Goal: Task Accomplishment & Management: Complete application form

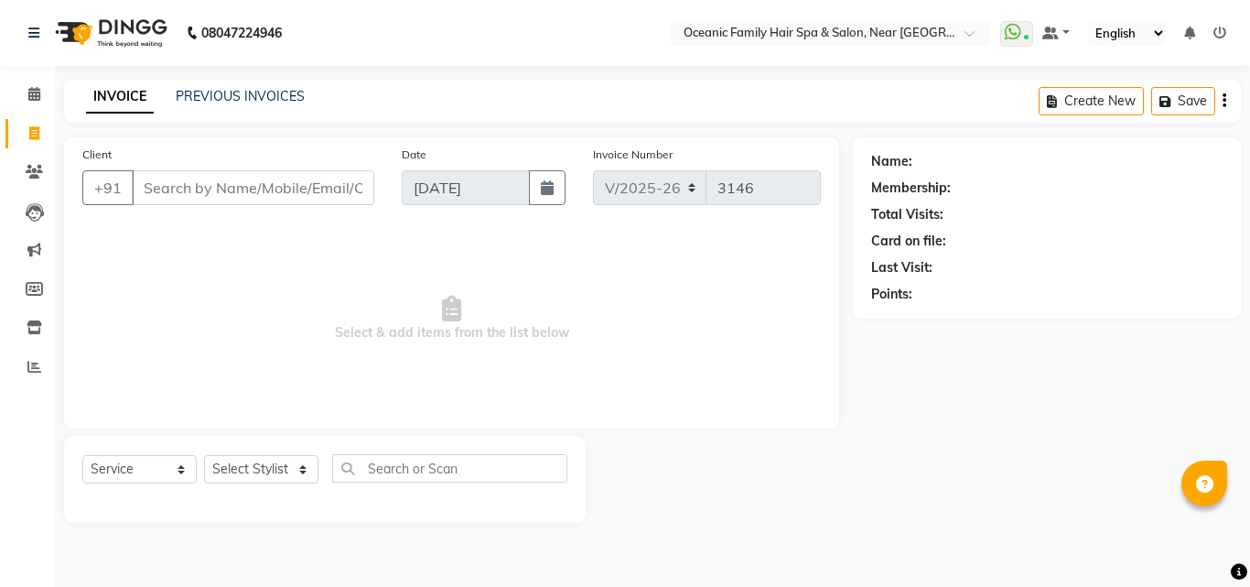
select select "4366"
select select "service"
click at [244, 475] on select "Select Stylist [PERSON_NAME] [PERSON_NAME] [PERSON_NAME] Riyasat [PERSON_NAME] …" at bounding box center [261, 469] width 114 height 28
select select "23957"
click at [204, 455] on select "Select Stylist [PERSON_NAME] [PERSON_NAME] [PERSON_NAME] Riyasat [PERSON_NAME] …" at bounding box center [261, 469] width 114 height 28
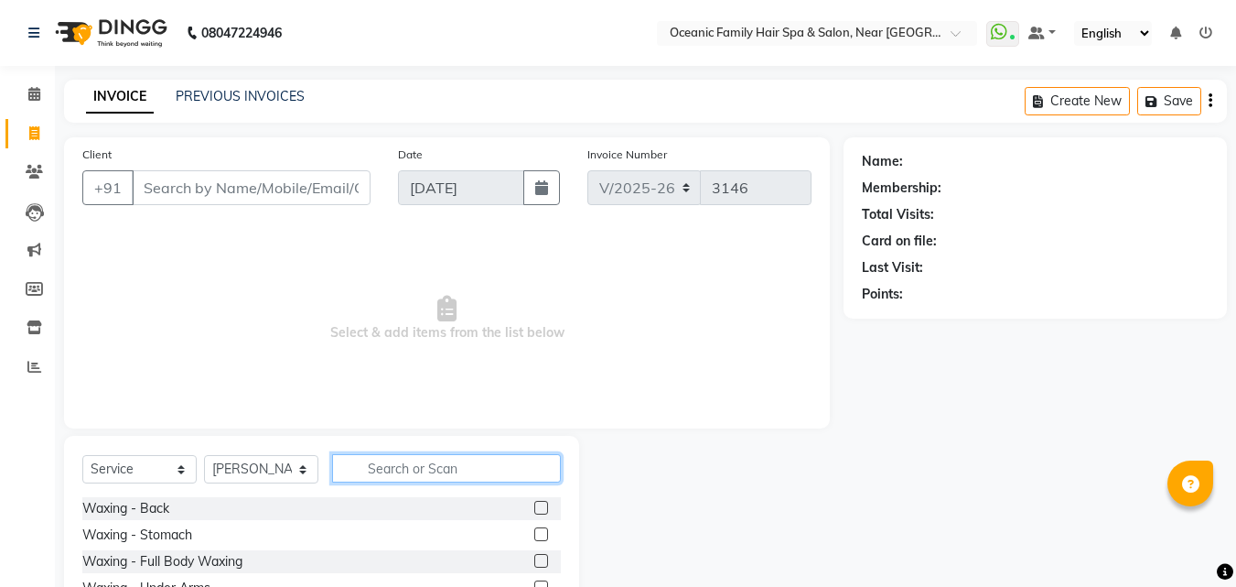
click at [445, 466] on input "text" at bounding box center [446, 468] width 229 height 28
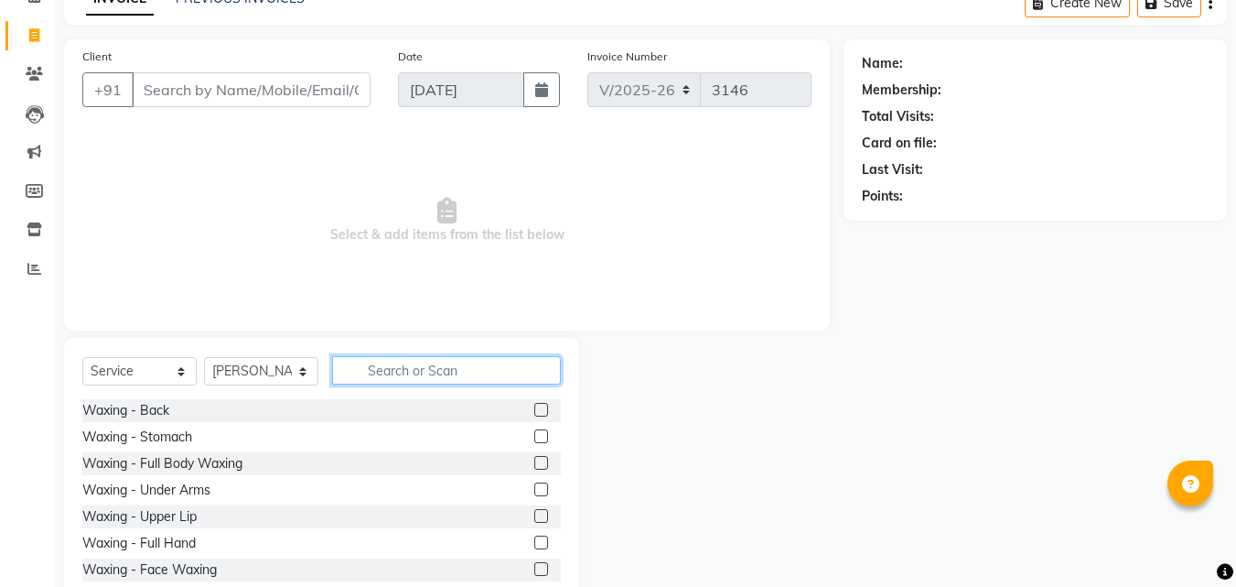
scroll to position [55, 0]
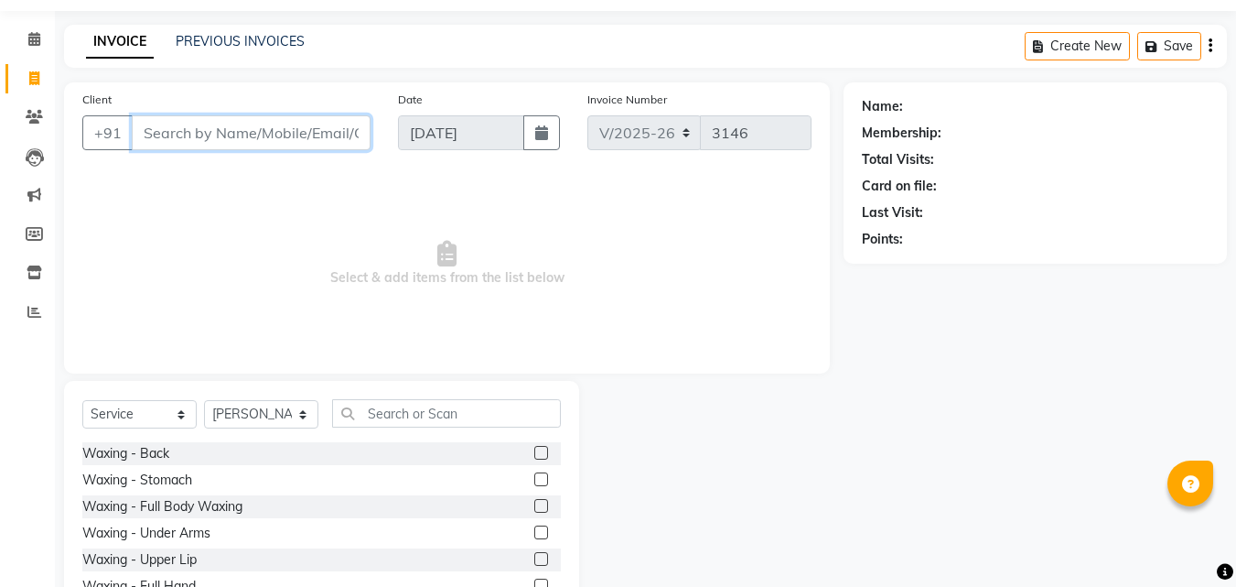
click at [241, 143] on input "Client" at bounding box center [251, 132] width 239 height 35
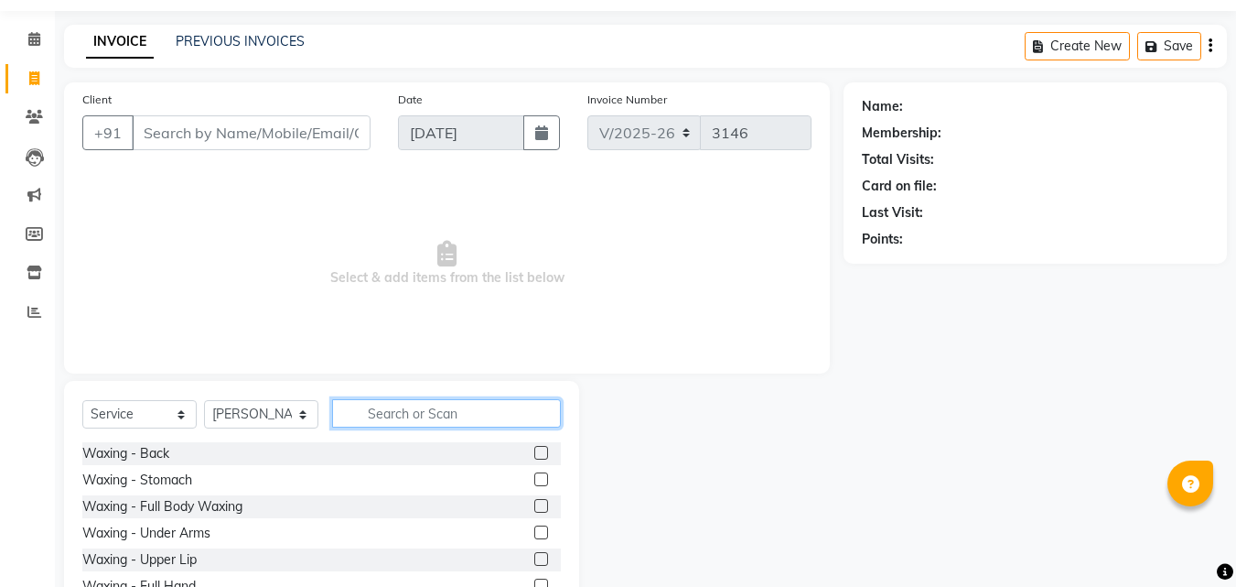
click at [408, 412] on input "text" at bounding box center [446, 413] width 229 height 28
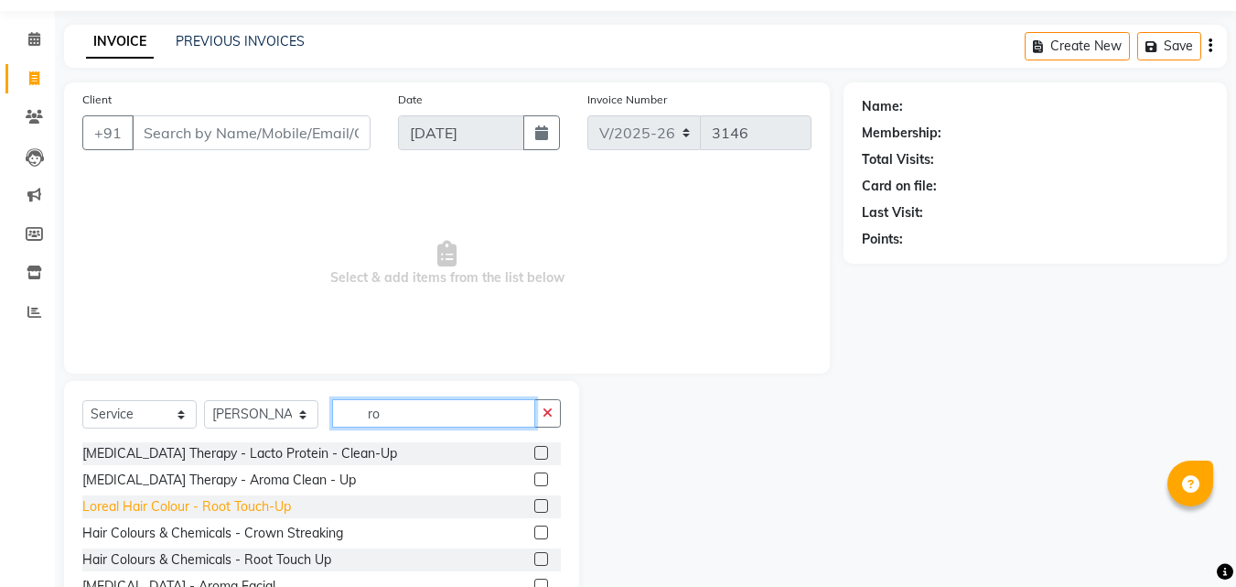
type input "ro"
click at [248, 511] on div "Loreal Hair Colour - Root Touch-Up" at bounding box center [186, 506] width 209 height 19
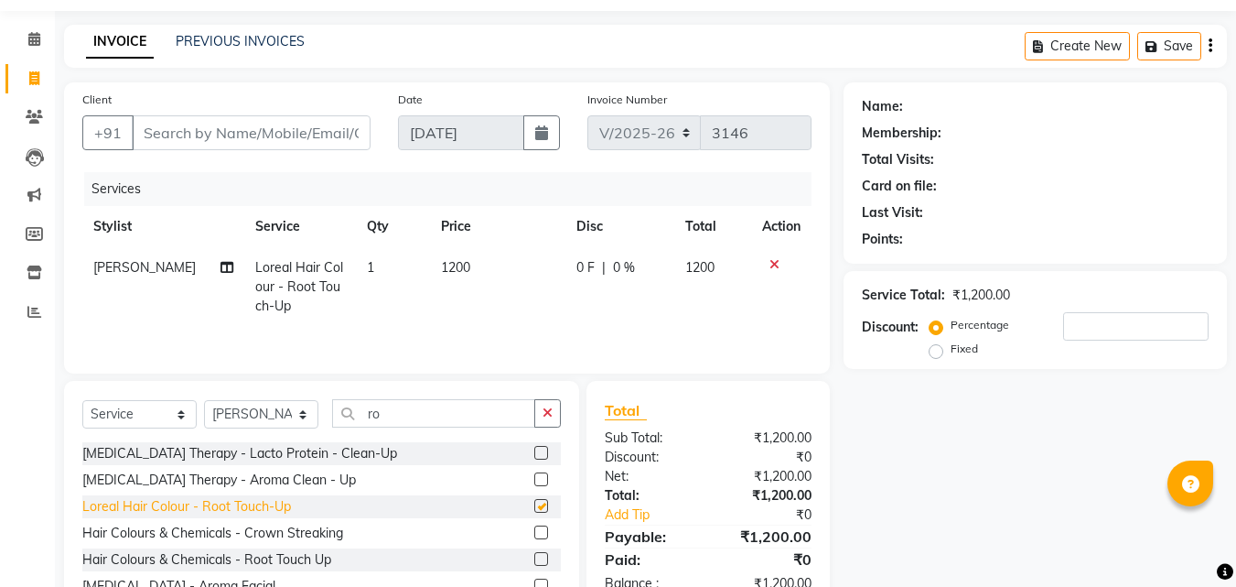
checkbox input "false"
click at [446, 270] on span "1200" at bounding box center [455, 267] width 29 height 16
select select "23957"
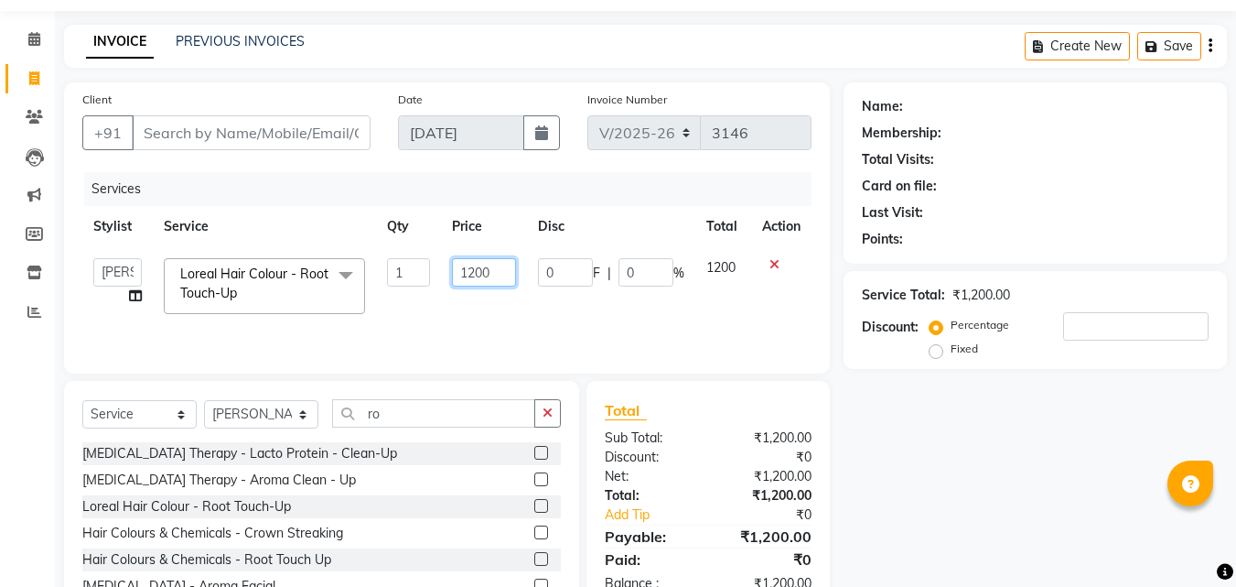
click at [477, 273] on input "1200" at bounding box center [483, 272] width 63 height 28
type input "600"
click at [906, 444] on div "Name: Membership: Total Visits: Card on file: Last Visit: Points: Service Total…" at bounding box center [1042, 366] width 397 height 568
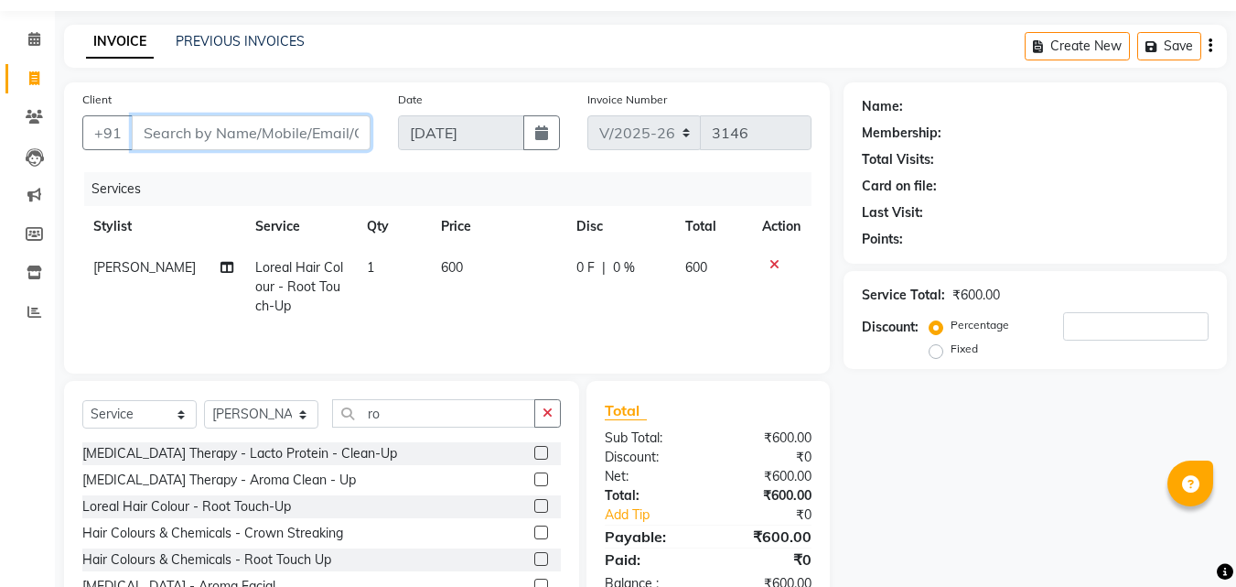
click at [215, 134] on input "Client" at bounding box center [251, 132] width 239 height 35
type input "9"
type input "0"
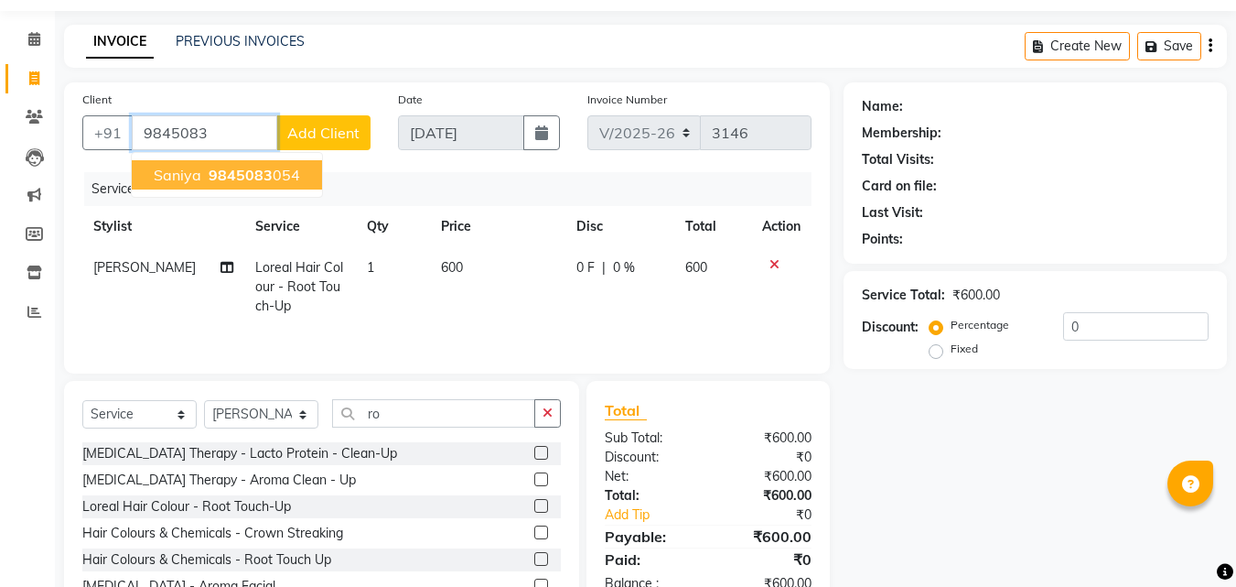
click at [209, 177] on span "9845083" at bounding box center [241, 175] width 64 height 18
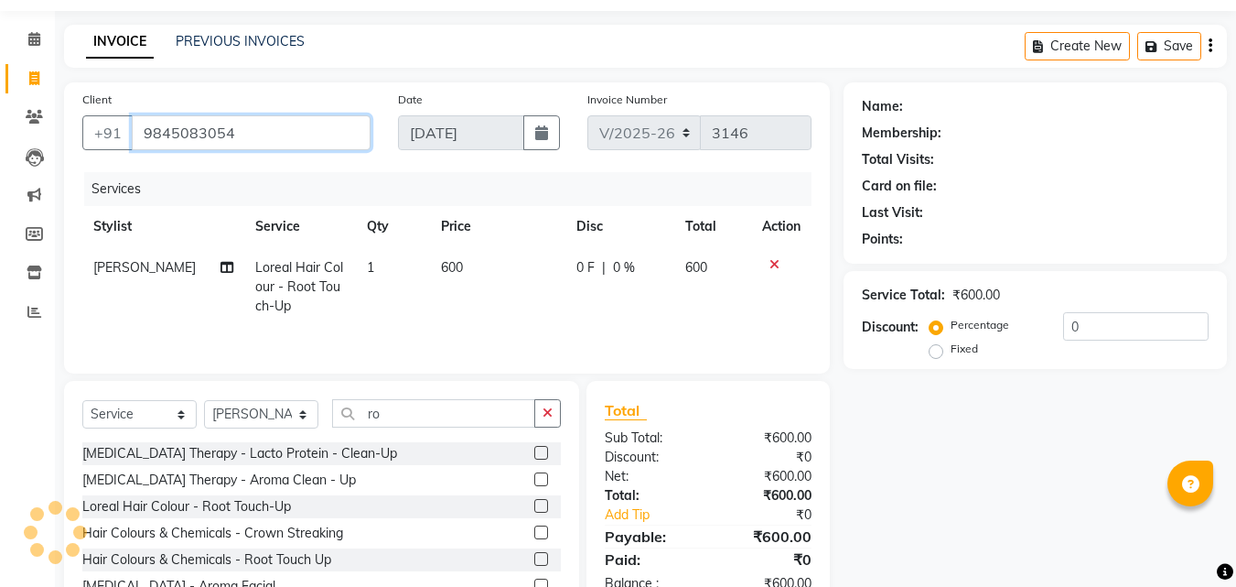
type input "9845083054"
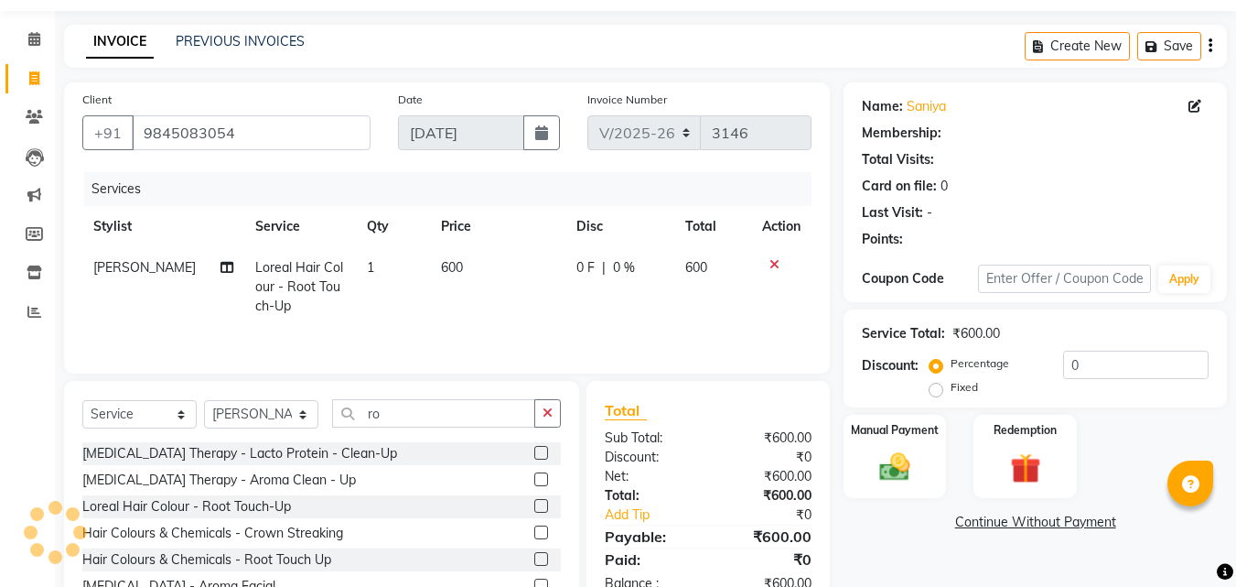
select select "1: Object"
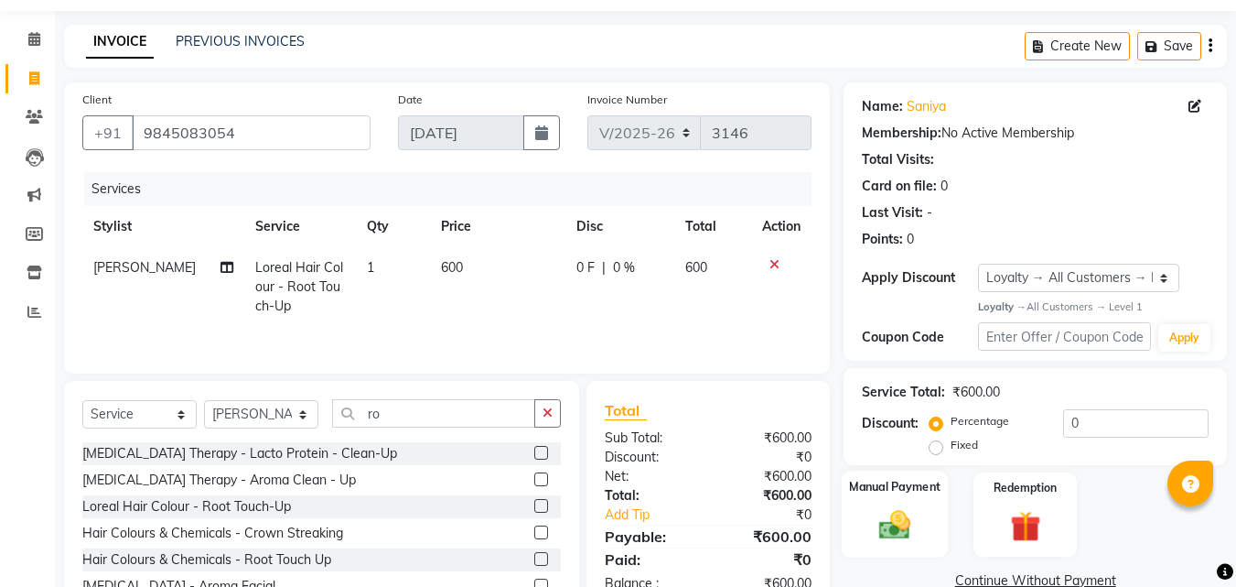
click at [890, 505] on div "Manual Payment" at bounding box center [895, 513] width 107 height 87
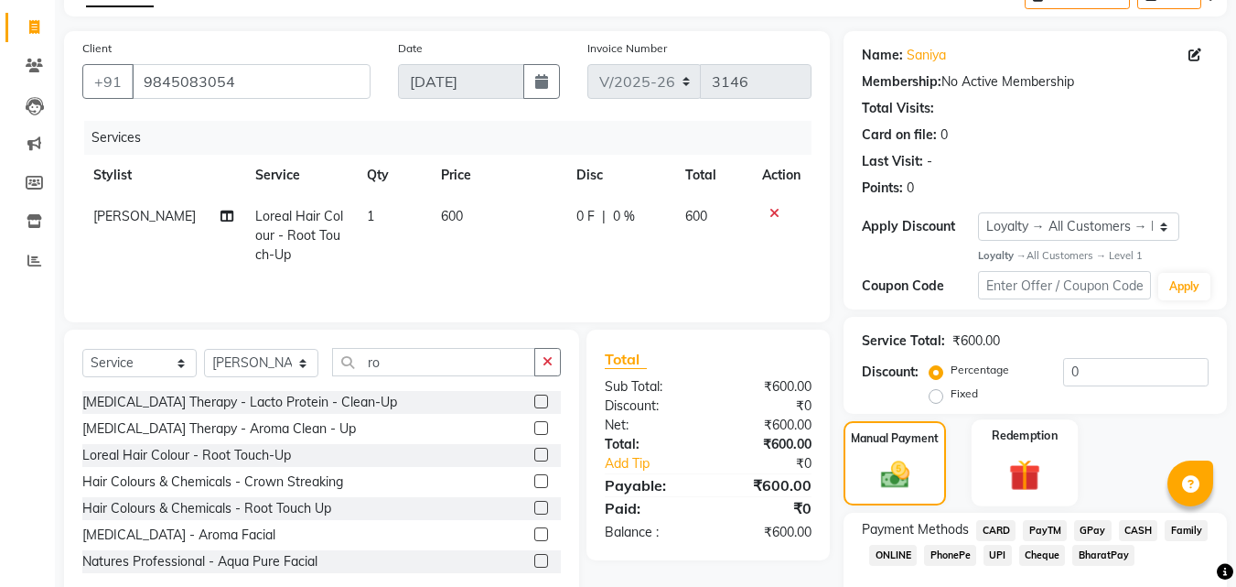
scroll to position [207, 0]
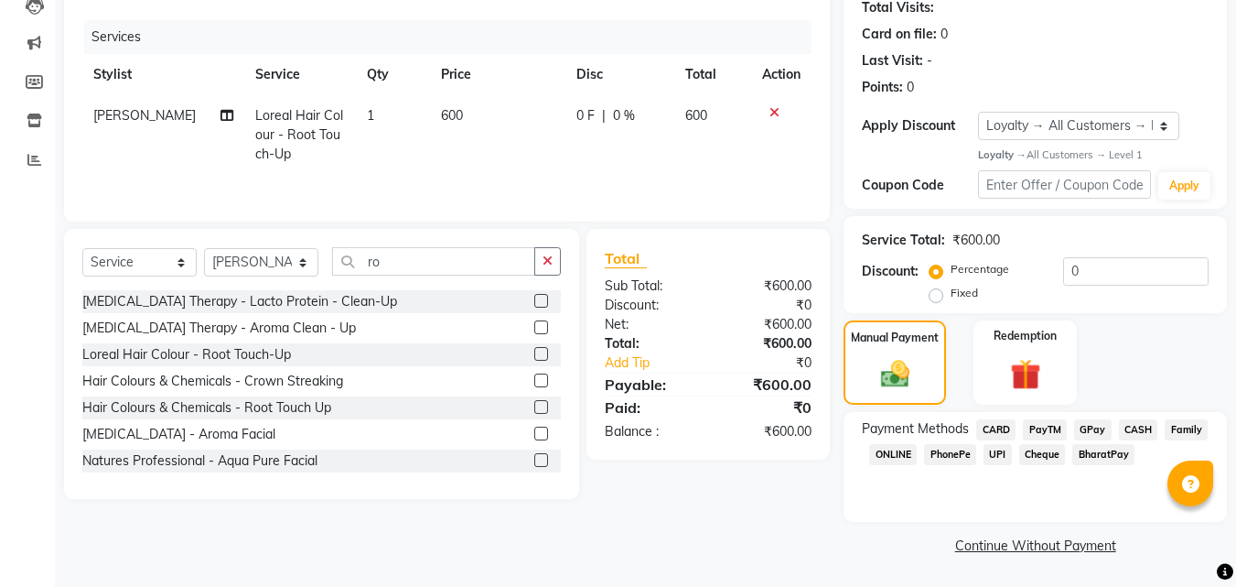
click at [1131, 426] on span "CASH" at bounding box center [1138, 429] width 39 height 21
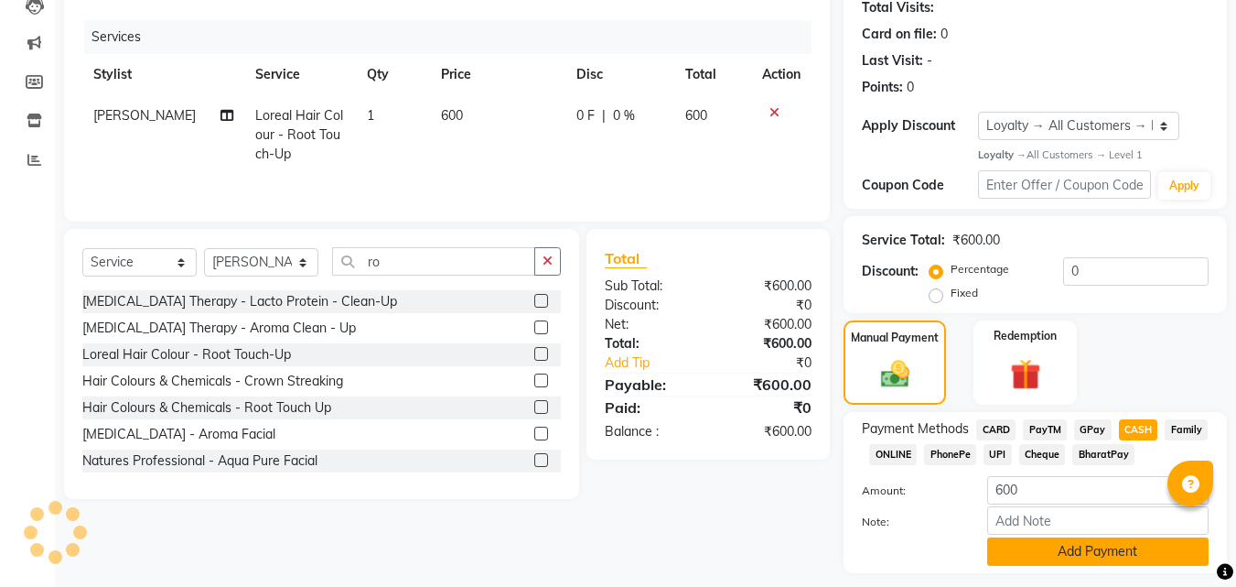
click at [1075, 548] on button "Add Payment" at bounding box center [1097, 551] width 221 height 28
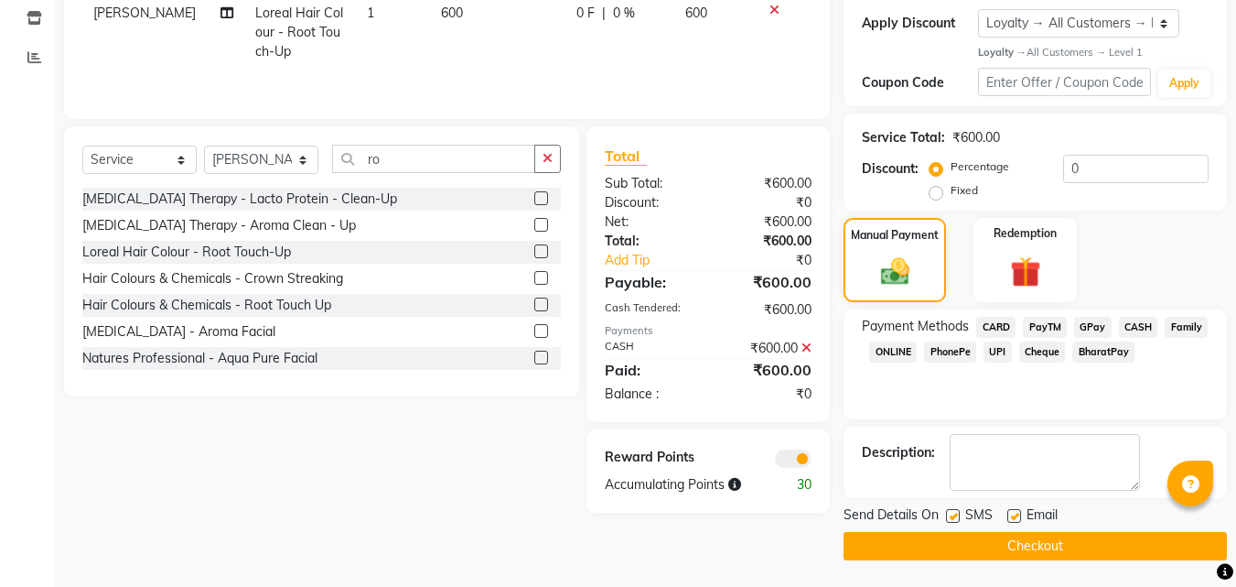
scroll to position [310, 0]
click at [1050, 542] on button "Checkout" at bounding box center [1035, 545] width 383 height 28
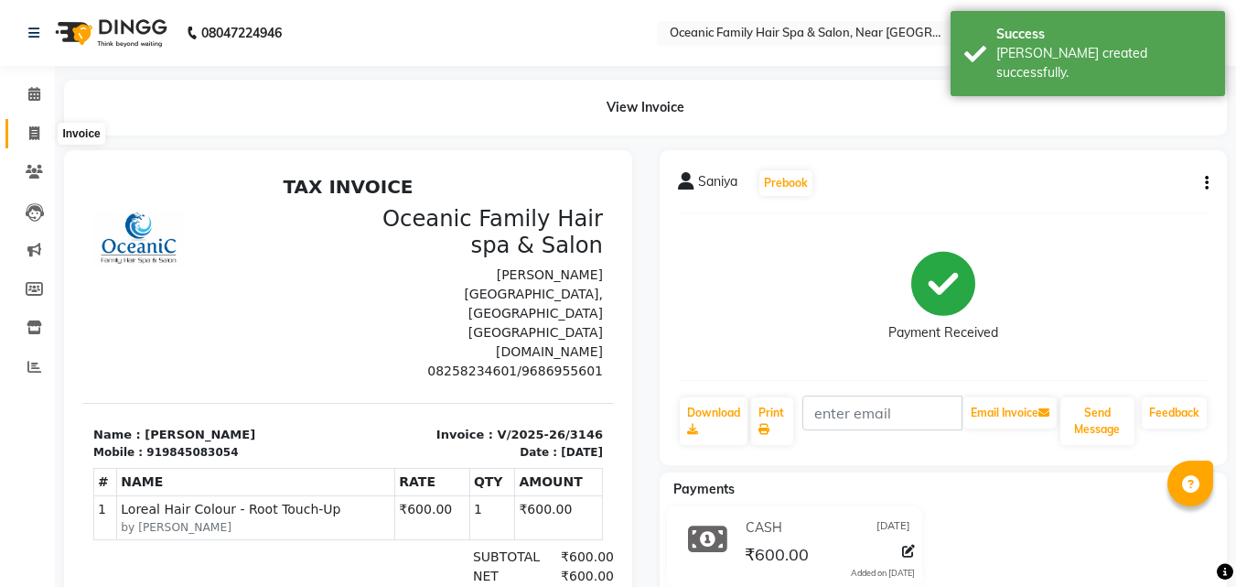
click at [24, 135] on span at bounding box center [34, 134] width 32 height 21
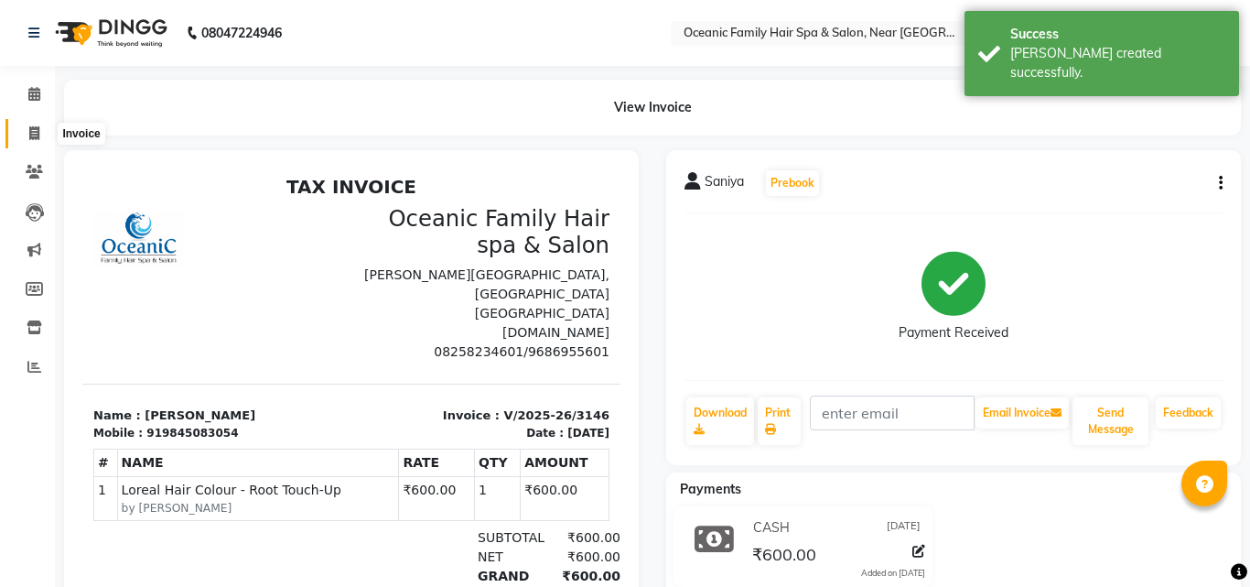
select select "4366"
select select "service"
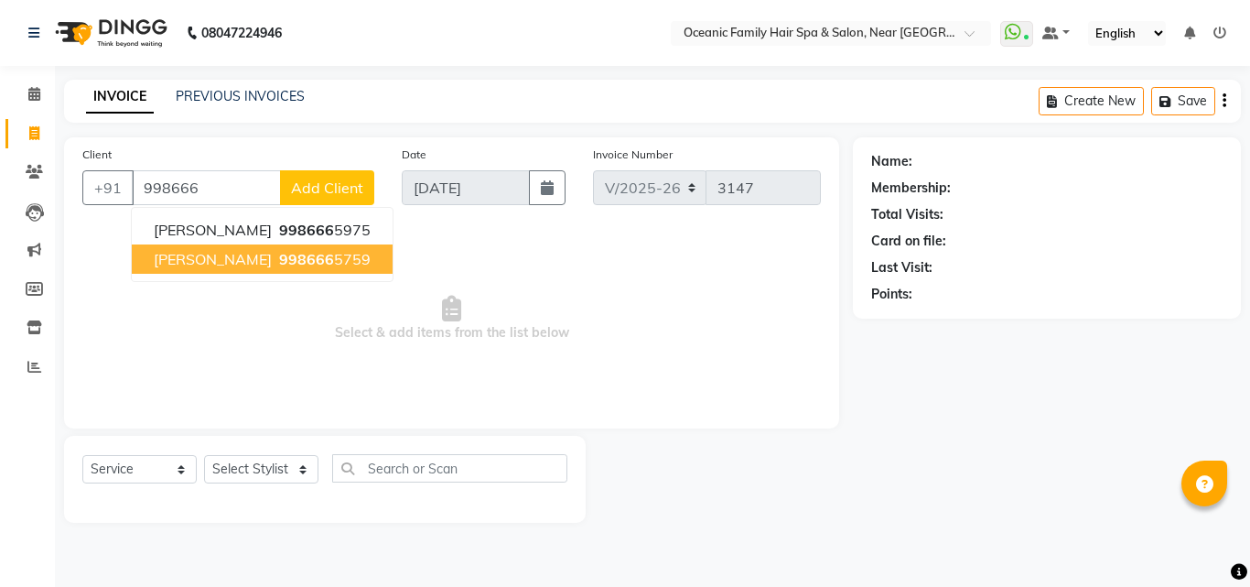
click at [306, 261] on span "998666" at bounding box center [306, 259] width 55 height 18
type input "9986665759"
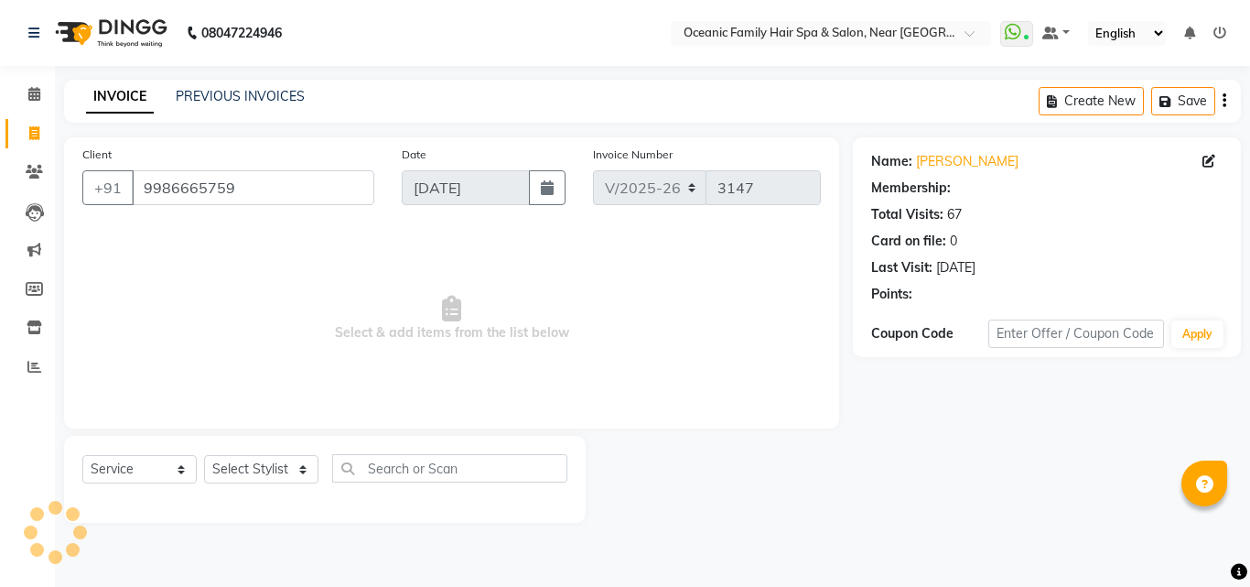
select select "1: Object"
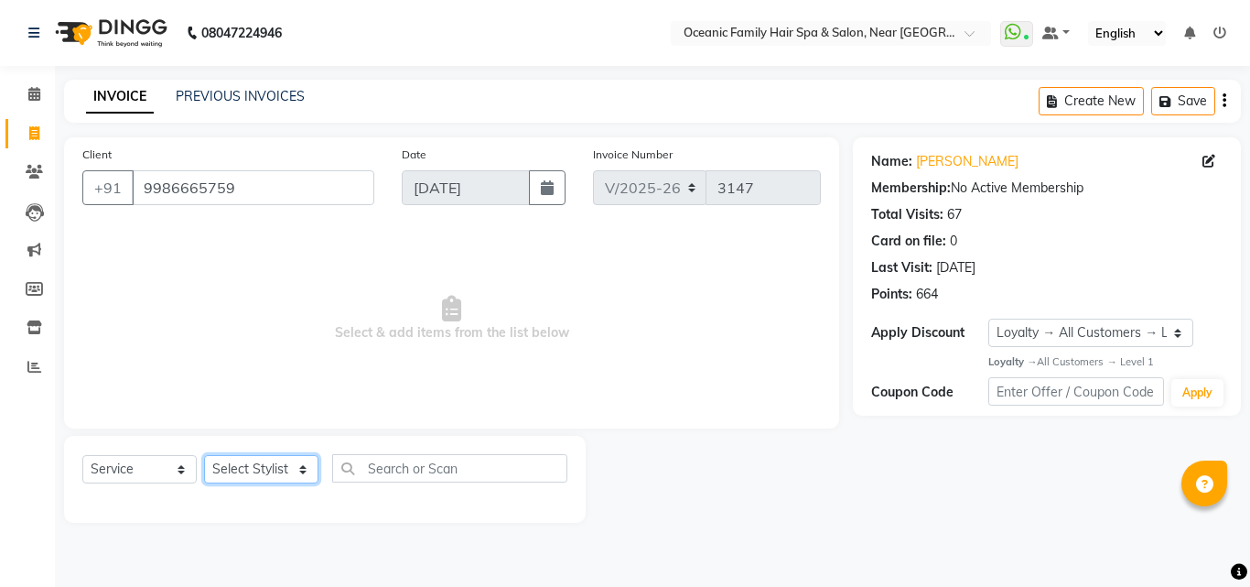
click at [249, 471] on select "Select Stylist [PERSON_NAME] [PERSON_NAME] [PERSON_NAME] Riyasat [PERSON_NAME] …" at bounding box center [261, 469] width 114 height 28
select select "23957"
click at [204, 455] on select "Select Stylist [PERSON_NAME] [PERSON_NAME] [PERSON_NAME] Riyasat [PERSON_NAME] …" at bounding box center [261, 469] width 114 height 28
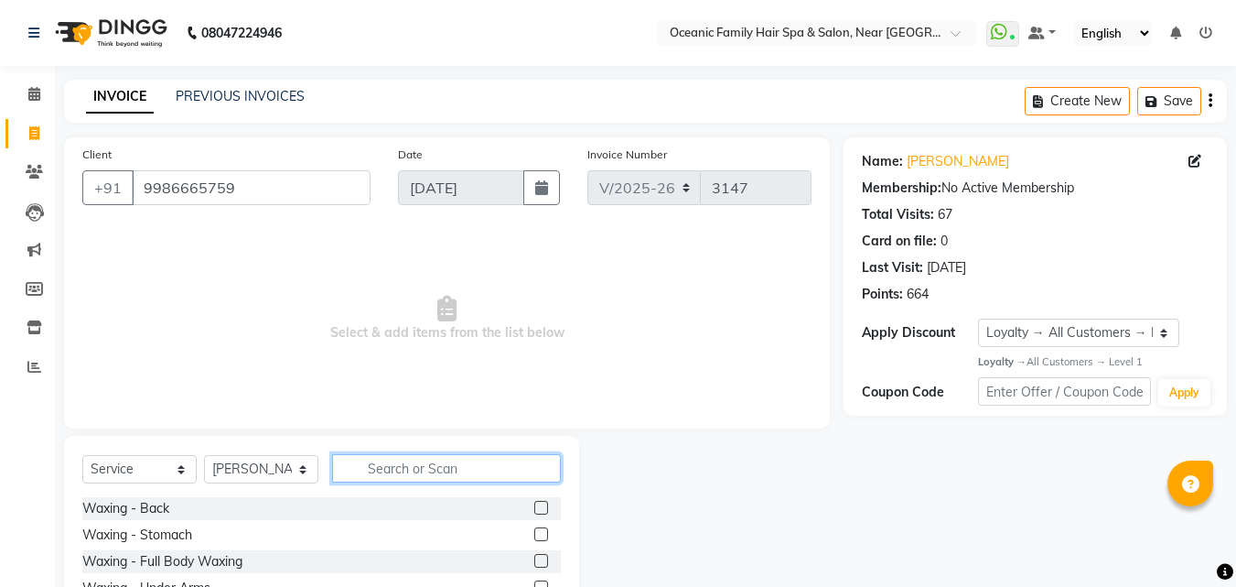
click at [405, 460] on input "text" at bounding box center [446, 468] width 229 height 28
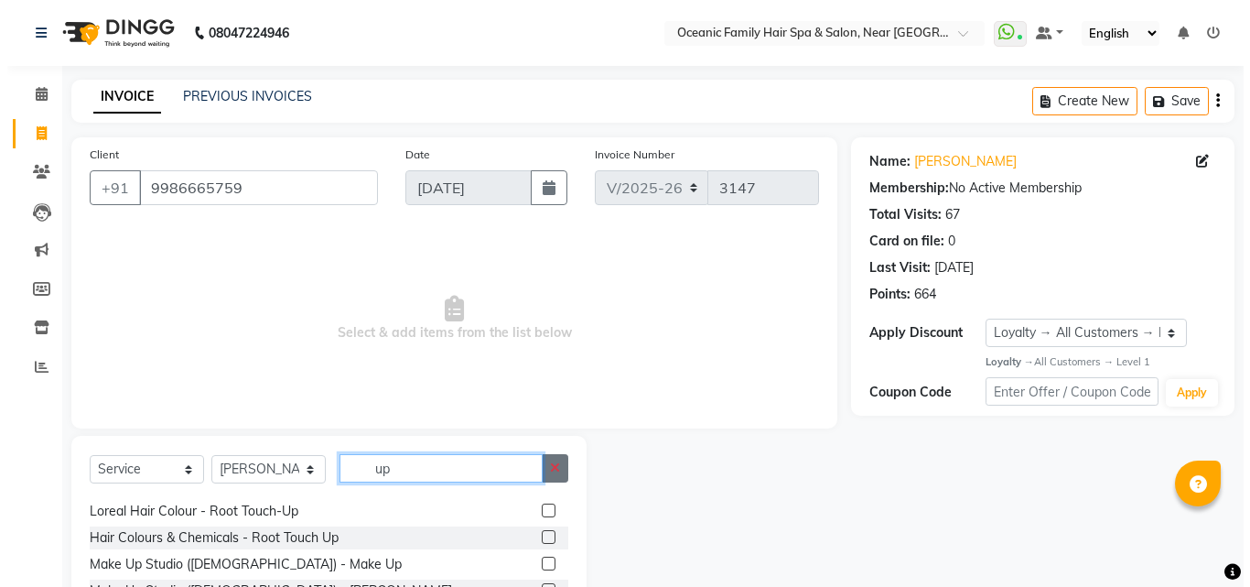
scroll to position [275, 0]
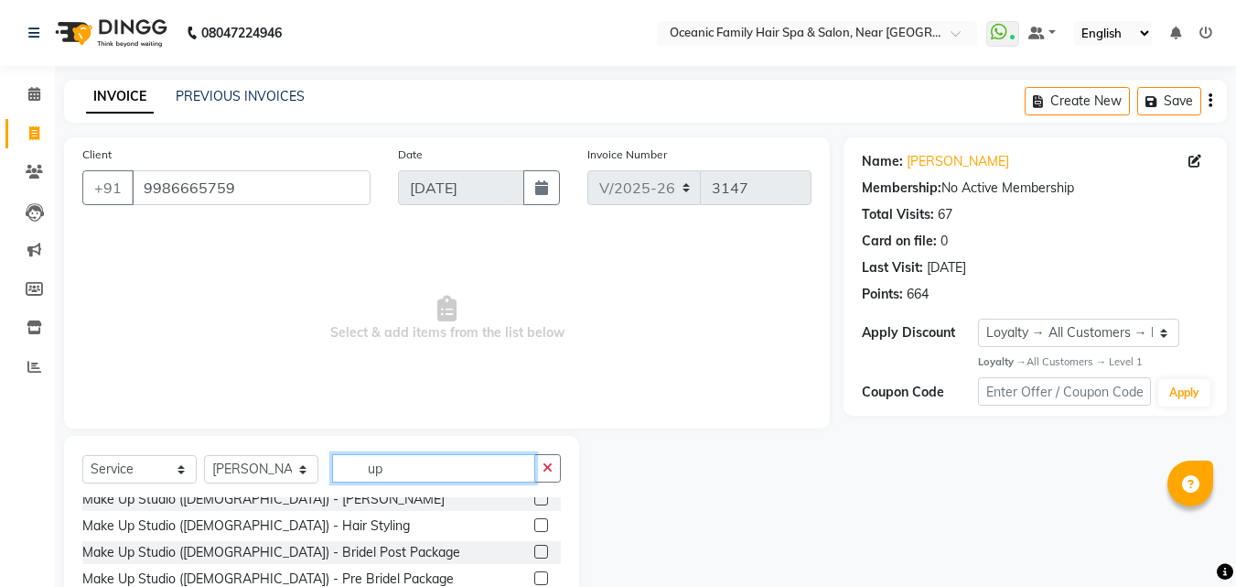
click at [445, 477] on input "up" at bounding box center [433, 468] width 203 height 28
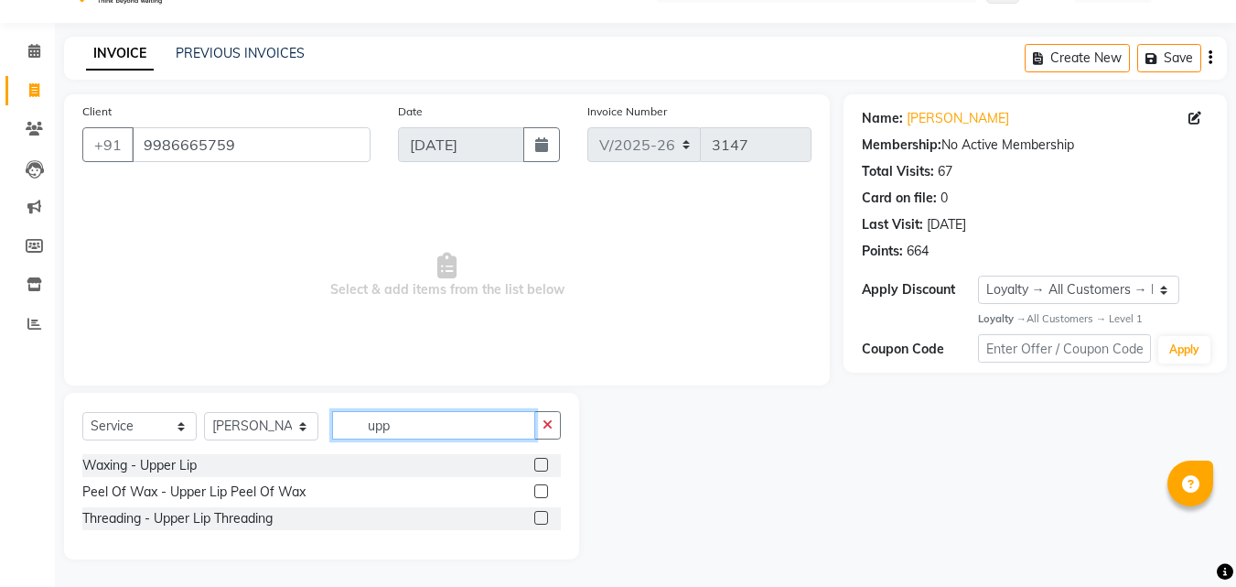
scroll to position [43, 0]
type input "upp"
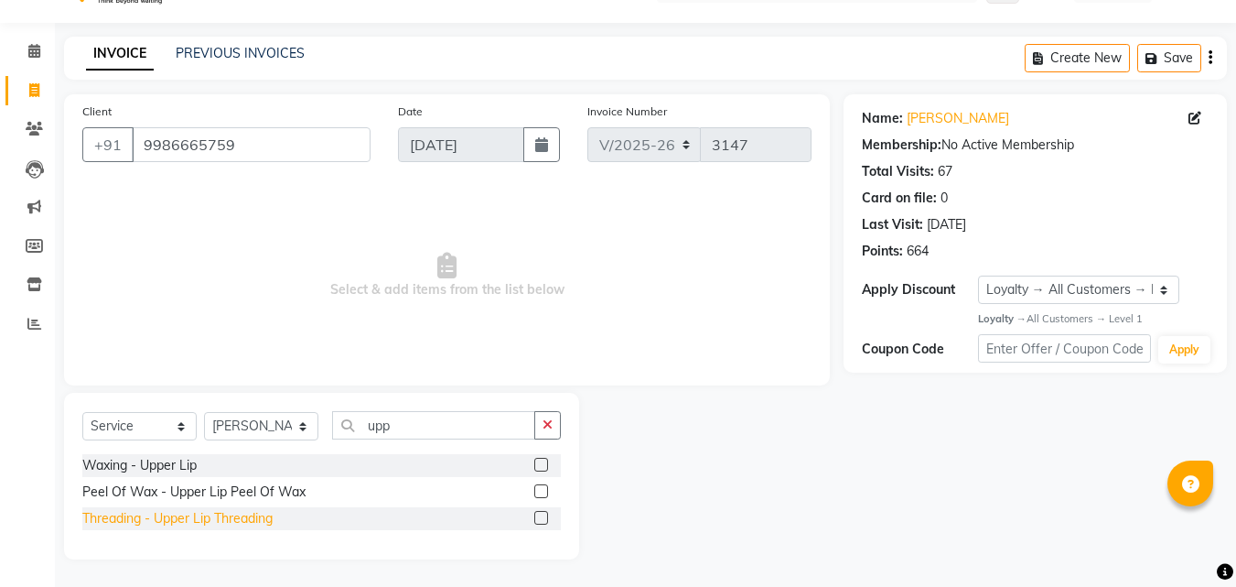
click at [177, 521] on div "Threading - Upper Lip Threading" at bounding box center [177, 518] width 190 height 19
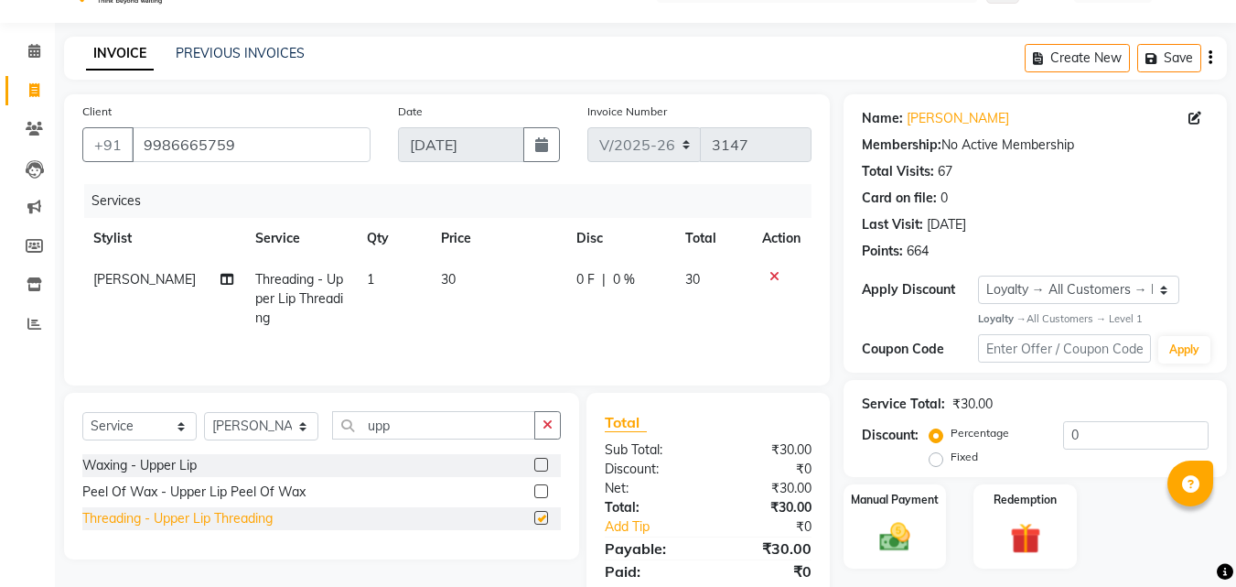
checkbox input "false"
click at [885, 511] on div "Manual Payment" at bounding box center [895, 525] width 107 height 87
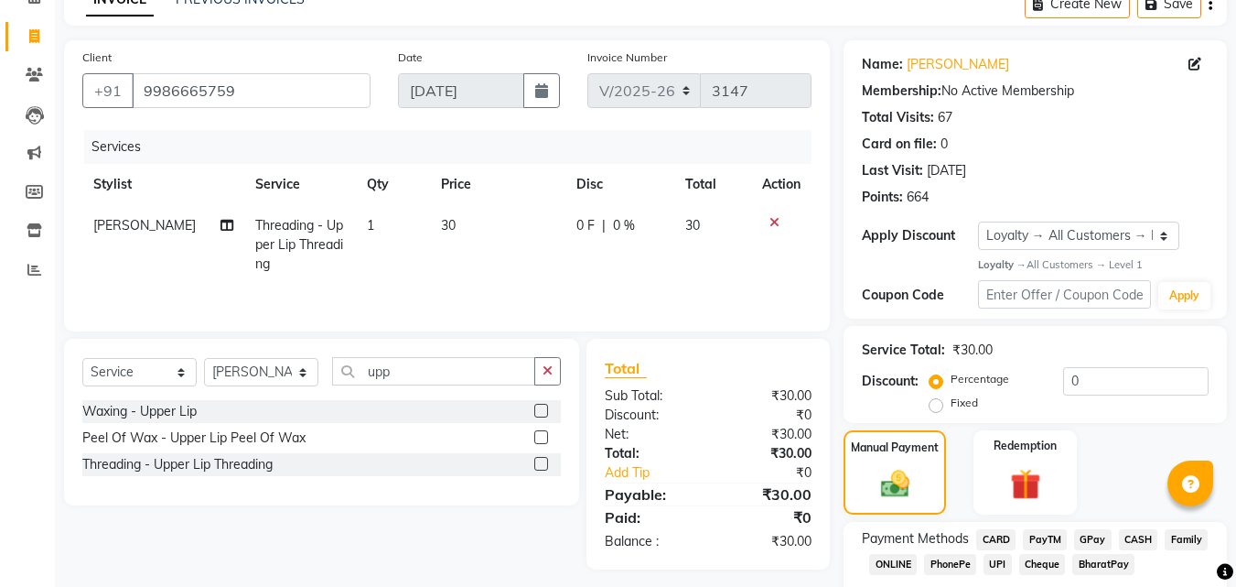
scroll to position [207, 0]
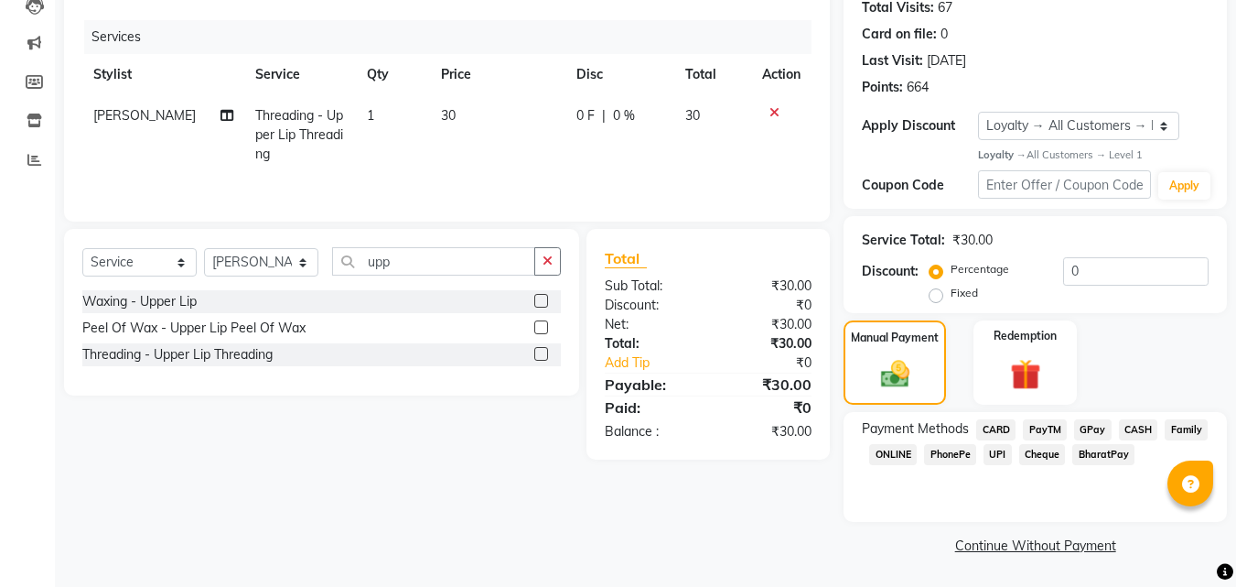
click at [1039, 426] on span "PayTM" at bounding box center [1045, 429] width 44 height 21
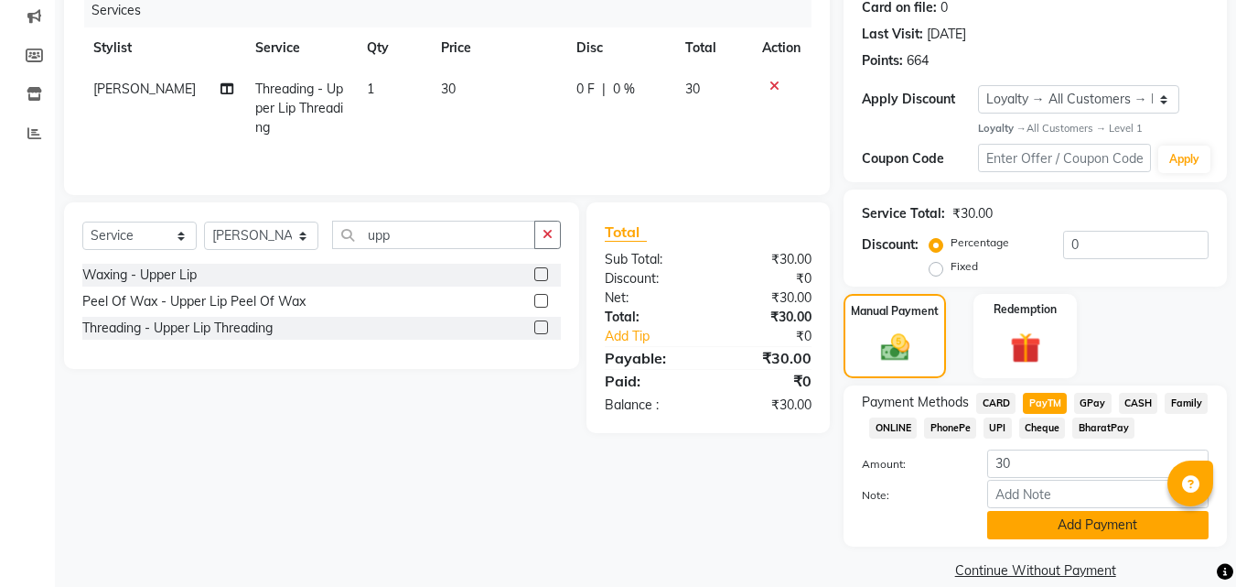
scroll to position [258, 0]
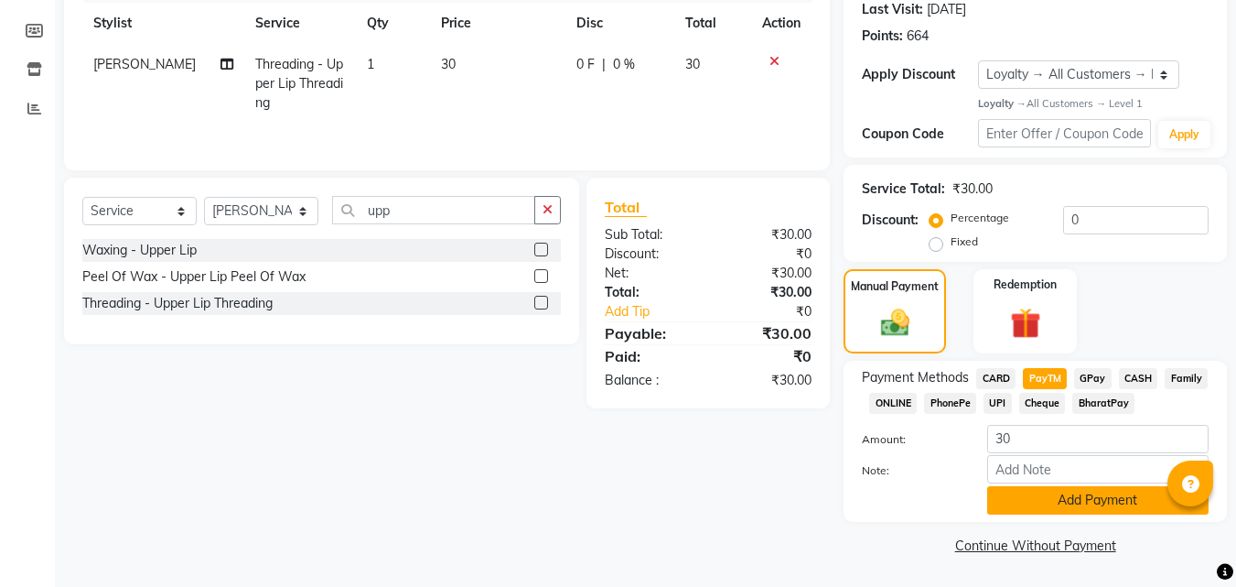
click at [1061, 496] on button "Add Payment" at bounding box center [1097, 500] width 221 height 28
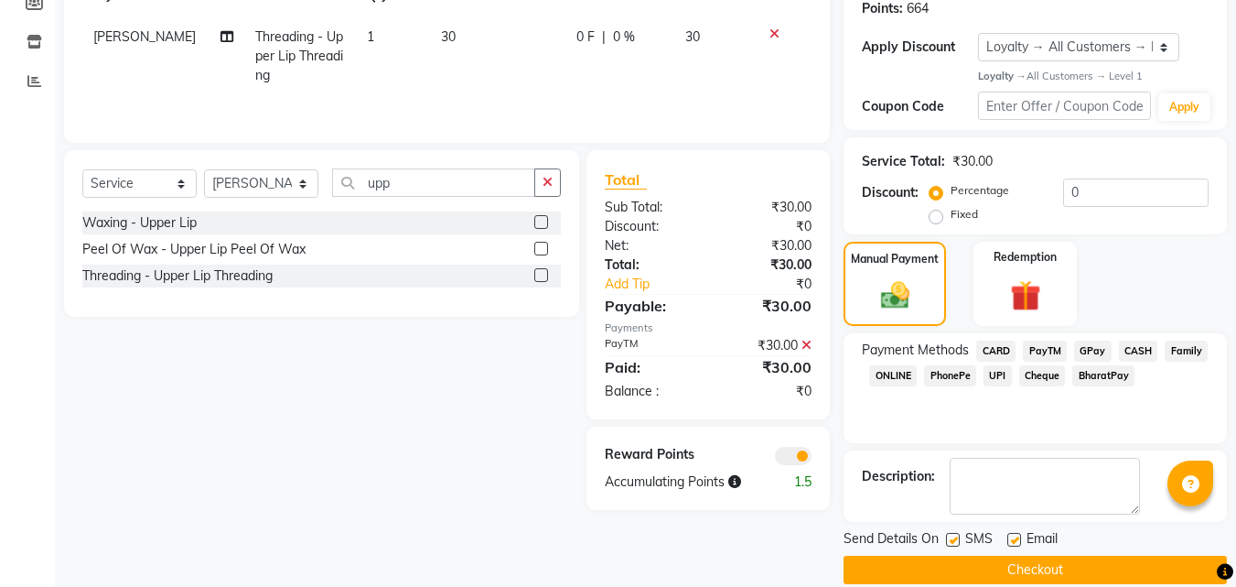
scroll to position [310, 0]
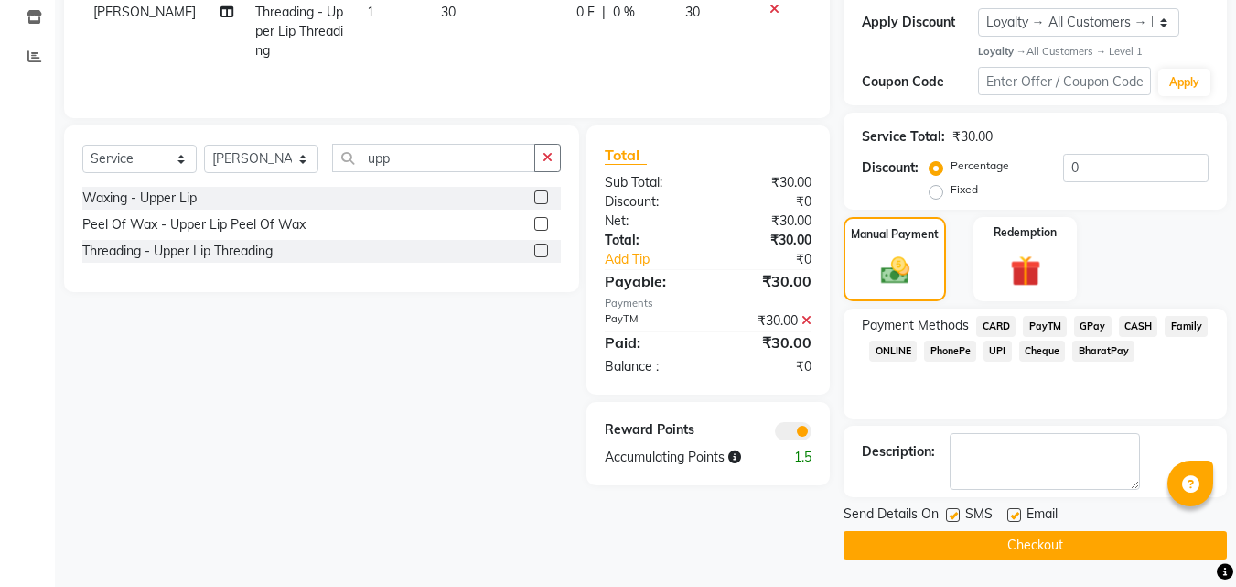
click at [1034, 548] on button "Checkout" at bounding box center [1035, 545] width 383 height 28
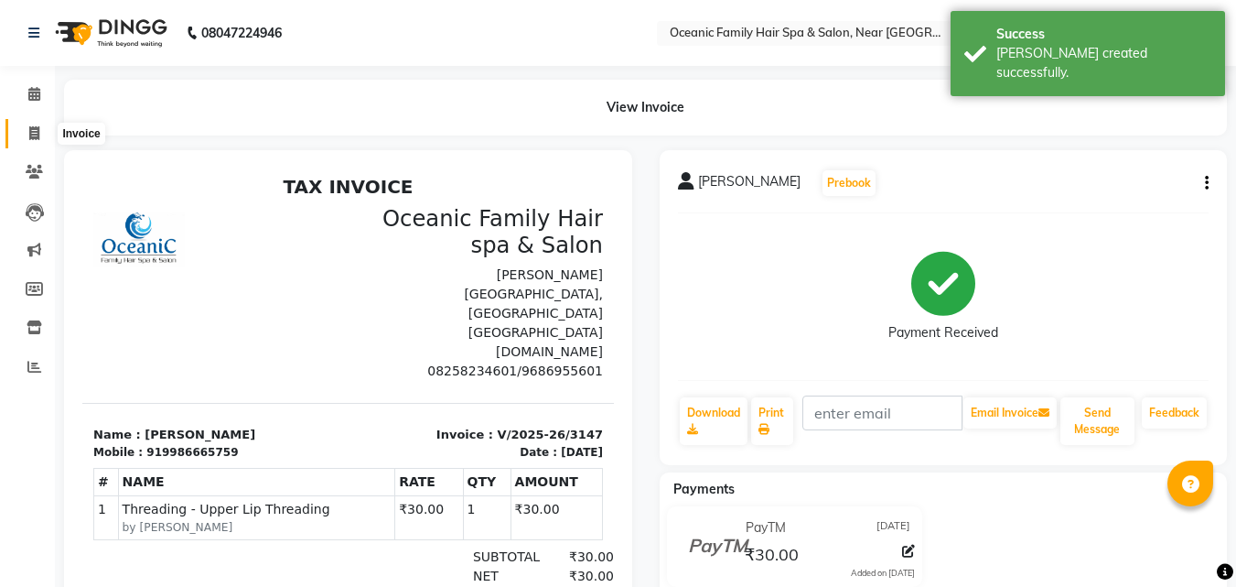
click at [40, 132] on span at bounding box center [34, 134] width 32 height 21
select select "4366"
select select "service"
